Goal: Task Accomplishment & Management: Manage account settings

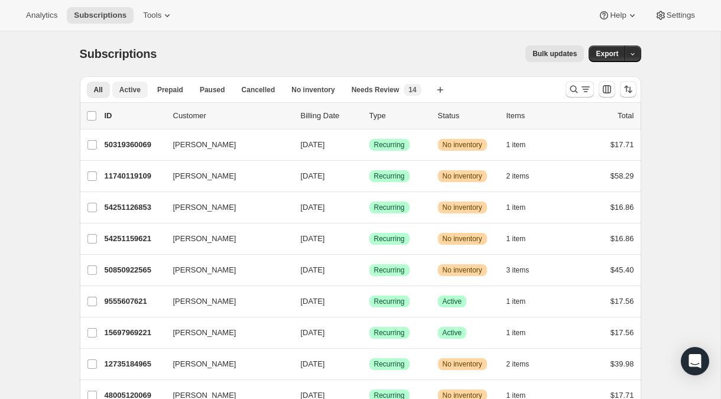
click at [131, 90] on span "Active" at bounding box center [129, 89] width 21 height 9
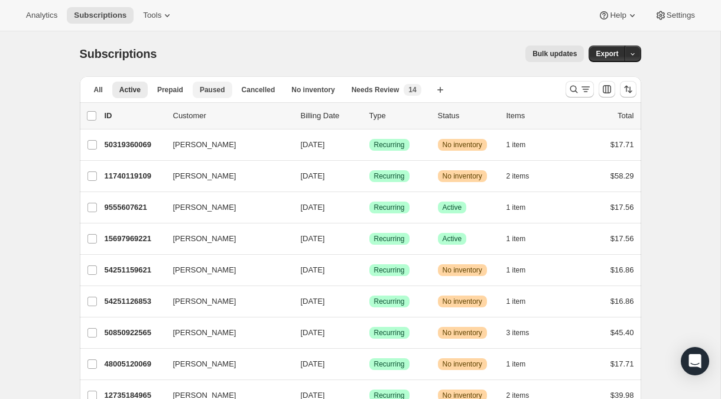
click at [214, 90] on span "Paused" at bounding box center [212, 89] width 25 height 9
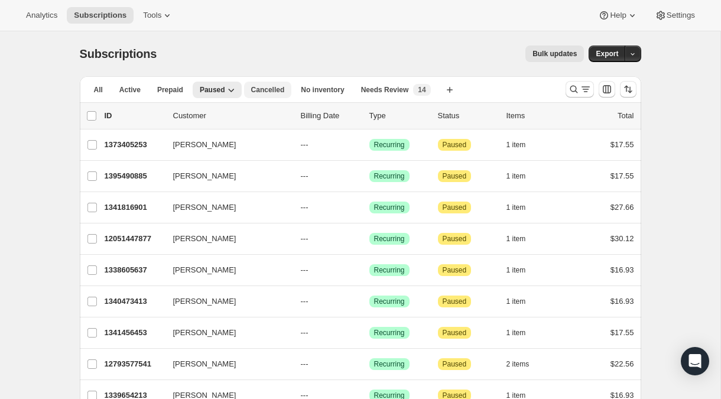
click at [274, 91] on span "Cancelled" at bounding box center [268, 89] width 34 height 9
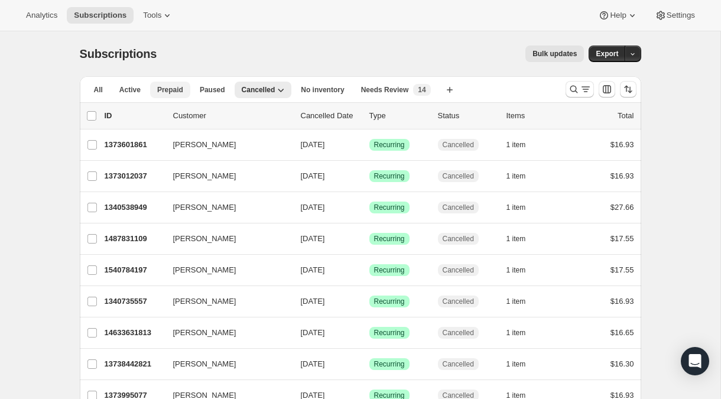
click at [165, 89] on span "Prepaid" at bounding box center [170, 89] width 26 height 9
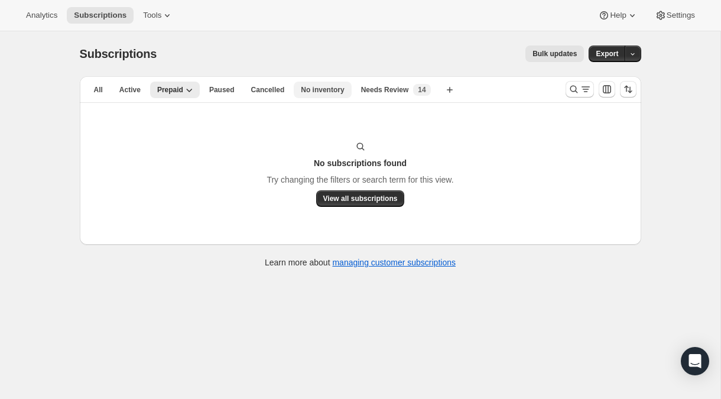
click at [319, 93] on span "No inventory" at bounding box center [322, 89] width 43 height 9
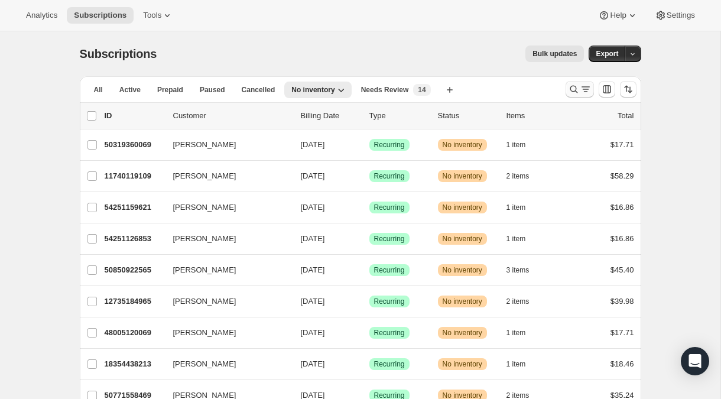
click at [585, 87] on icon "Search and filter results" at bounding box center [585, 86] width 8 height 1
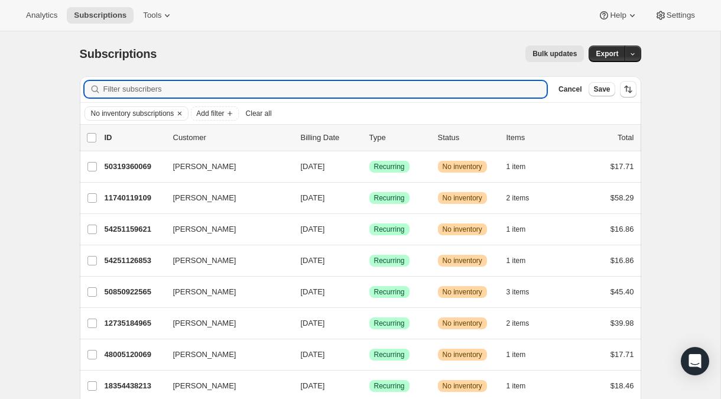
click at [385, 22] on div "Analytics Subscriptions Tools Help Settings" at bounding box center [360, 15] width 721 height 31
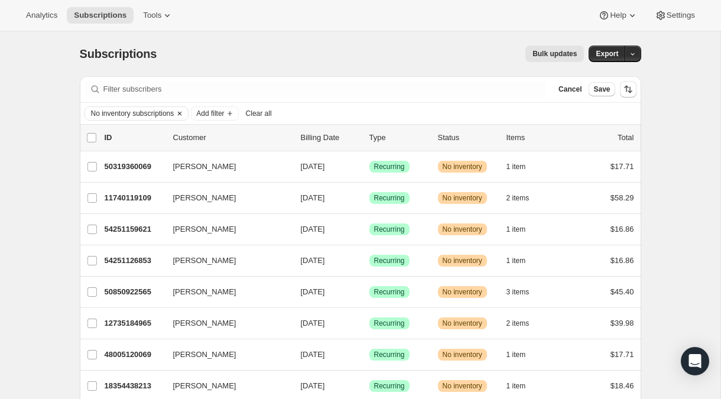
click at [184, 114] on icon "Clear" at bounding box center [179, 113] width 9 height 9
click at [116, 112] on span "Add filter" at bounding box center [104, 113] width 28 height 9
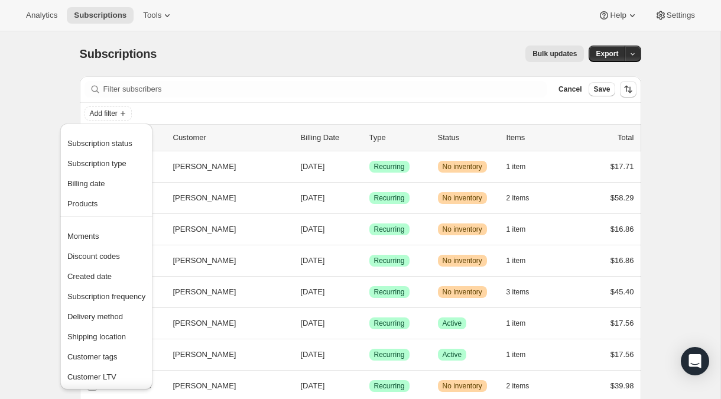
click at [304, 51] on div "Bulk updates" at bounding box center [377, 53] width 413 height 17
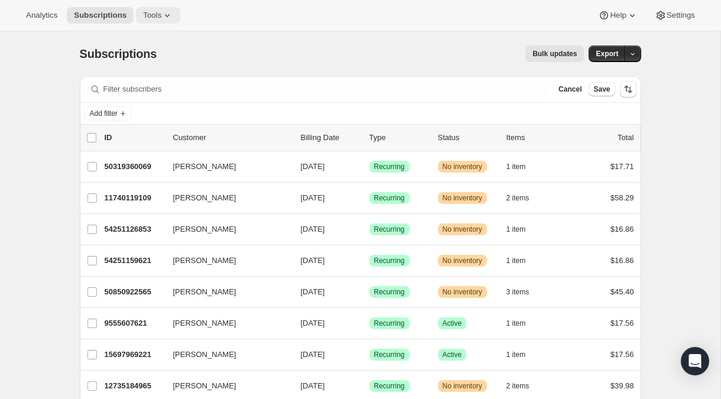
click at [171, 15] on icon at bounding box center [167, 15] width 12 height 12
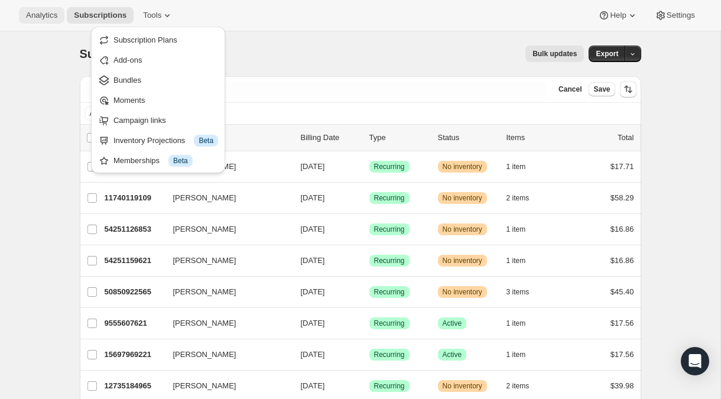
click at [42, 15] on span "Analytics" at bounding box center [41, 15] width 31 height 9
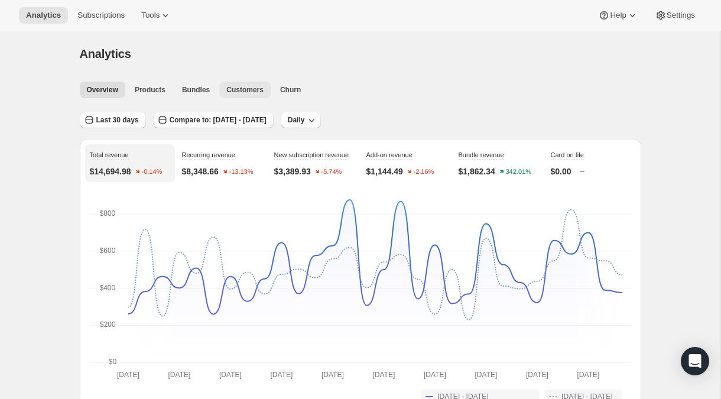
click at [247, 86] on span "Customers" at bounding box center [244, 89] width 37 height 9
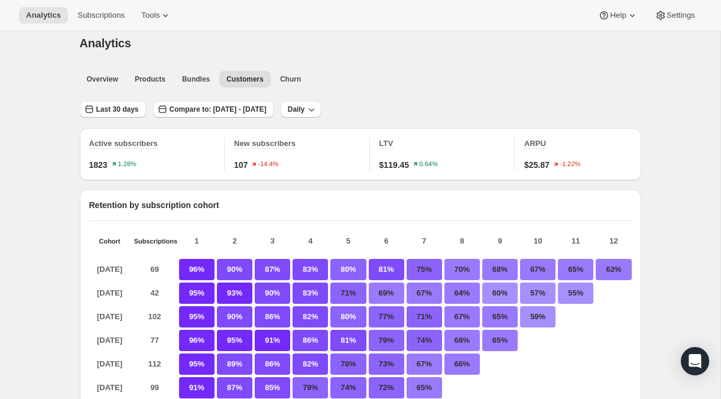
scroll to position [14, 0]
